Goal: Information Seeking & Learning: Understand process/instructions

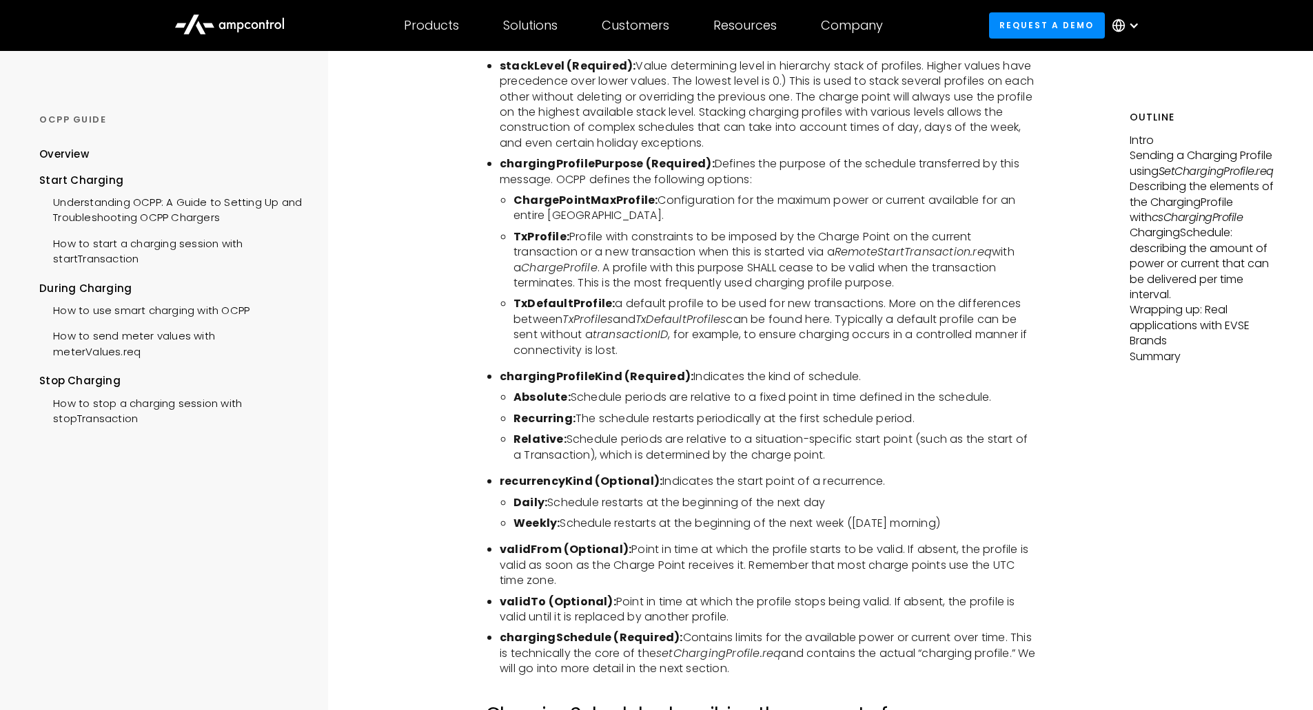
scroll to position [2879, 0]
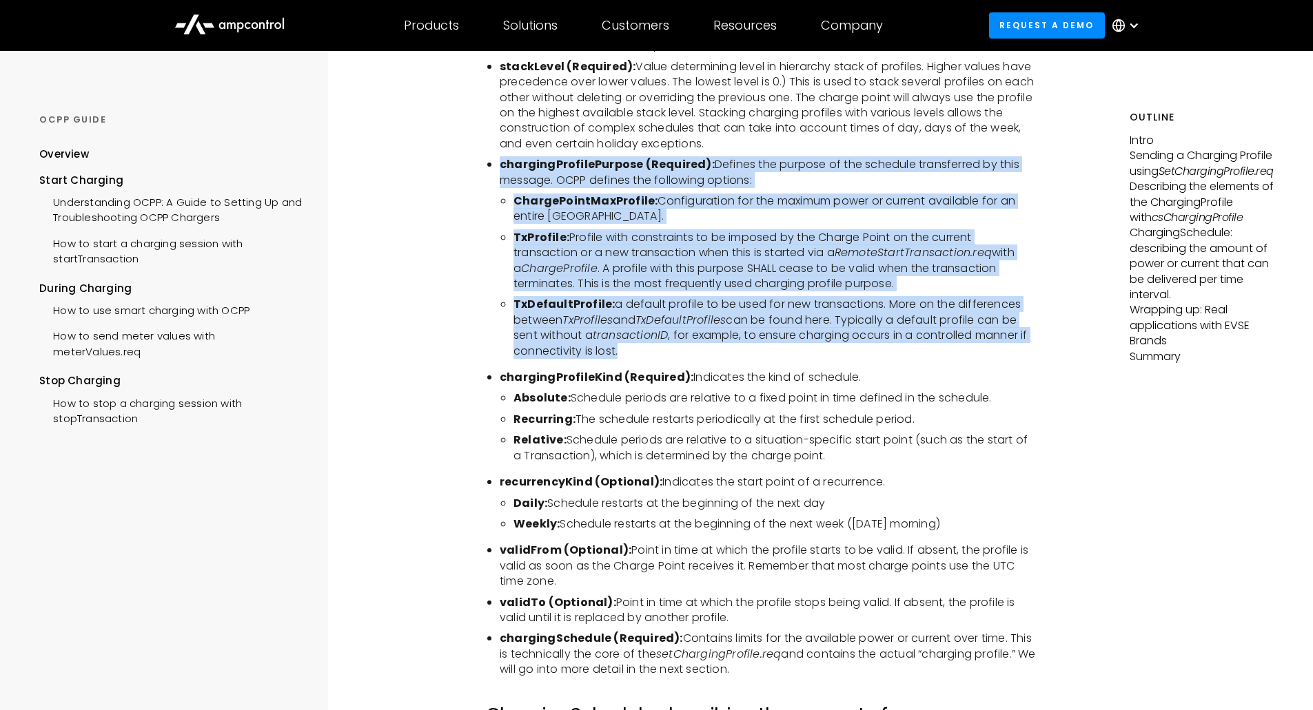
drag, startPoint x: 500, startPoint y: 170, endPoint x: 637, endPoint y: 358, distance: 232.8
click at [637, 358] on ul "chargingProfileId (Required): Unique Identifier for this profile. This is defin…" at bounding box center [762, 324] width 552 height 707
copy ul "chargingProfilePurpose (Required): Defines the purpose of the schedule transfer…"
click at [723, 359] on li "TxDefaultProfile: a default profile to be used for new transactions. More on th…" at bounding box center [775, 328] width 524 height 62
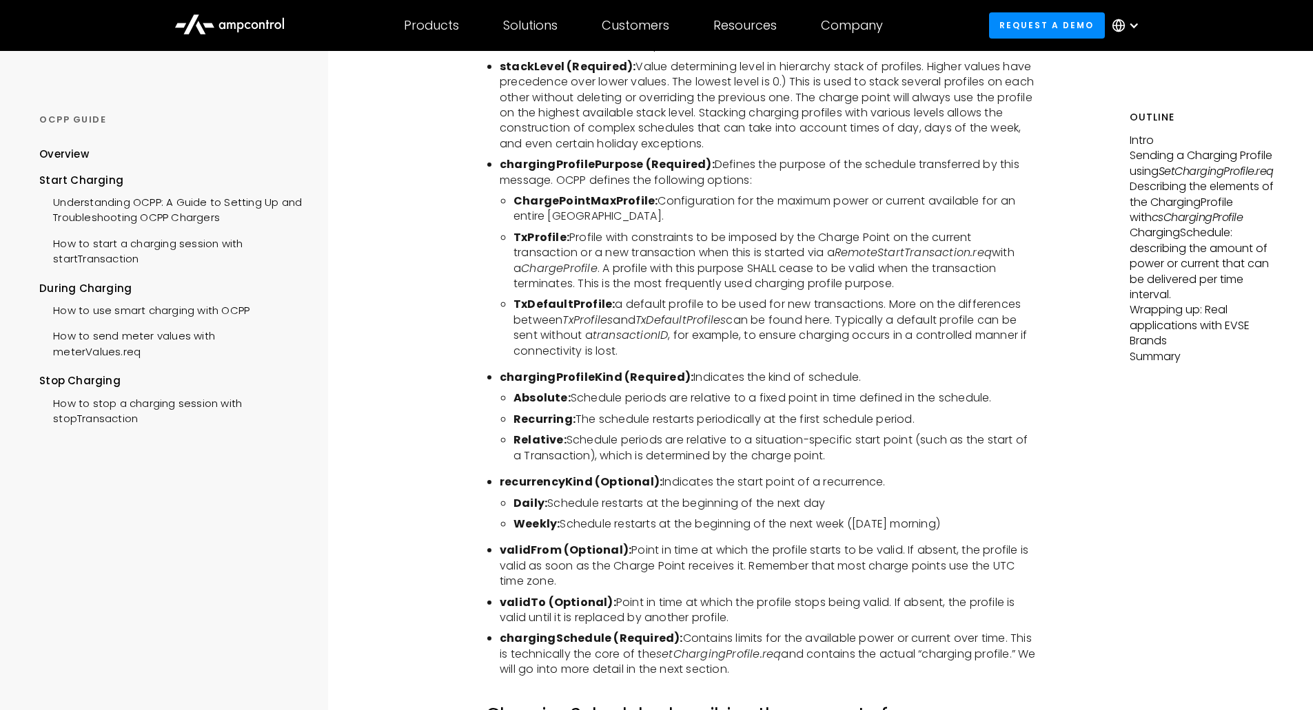
click at [710, 326] on icon "TxDefaultProfiles" at bounding box center [680, 320] width 90 height 16
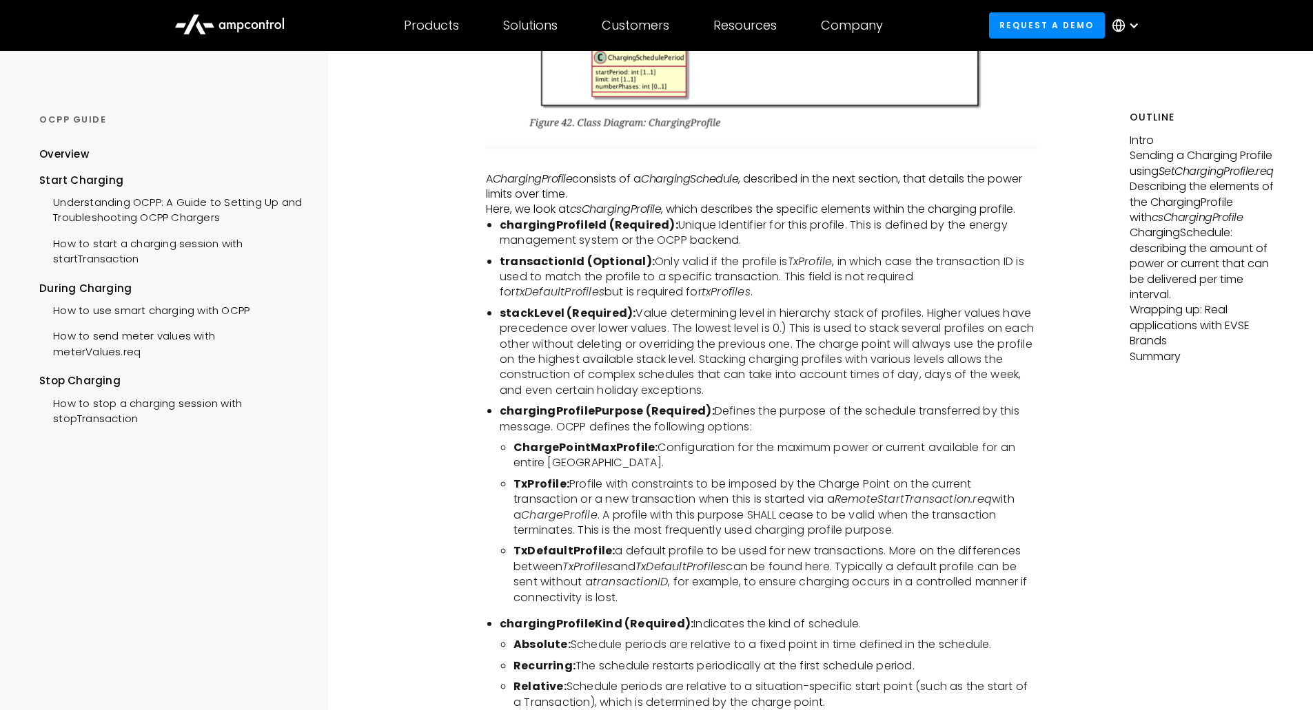
scroll to position [2631, 0]
